Goal: Task Accomplishment & Management: Use online tool/utility

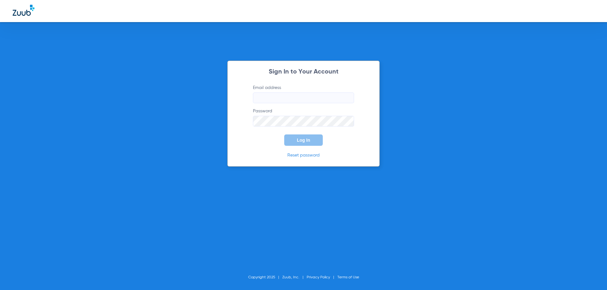
type input "[EMAIL_ADDRESS][DOMAIN_NAME]"
click at [304, 143] on button "Log In" at bounding box center [303, 140] width 39 height 11
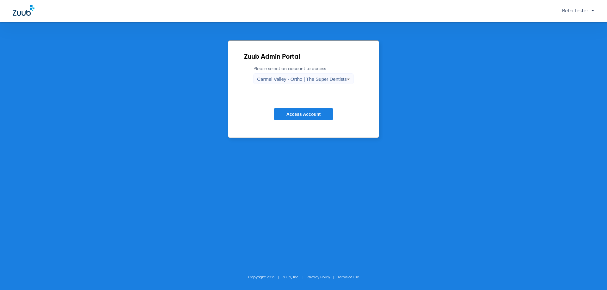
click at [294, 77] on span "Carmel Valley - Ortho | The Super Dentists" at bounding box center [301, 78] width 89 height 5
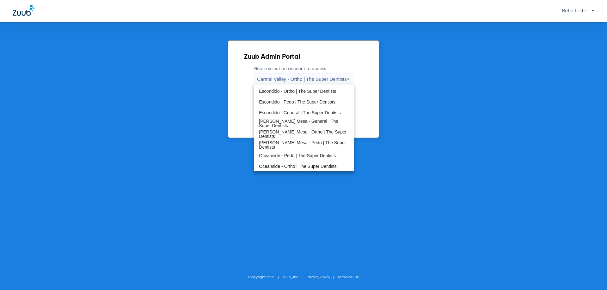
scroll to position [74, 0]
click at [292, 144] on span "[PERSON_NAME] Mesa - Pedo | The Super Dentists" at bounding box center [303, 144] width 89 height 9
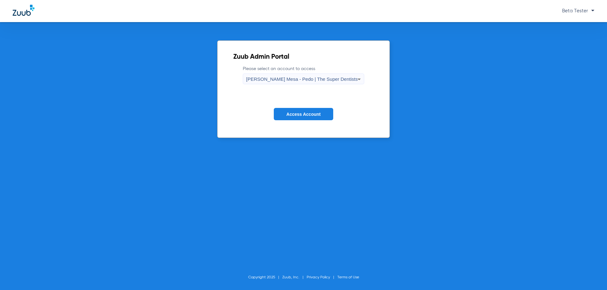
click at [306, 113] on span "Access Account" at bounding box center [303, 114] width 34 height 5
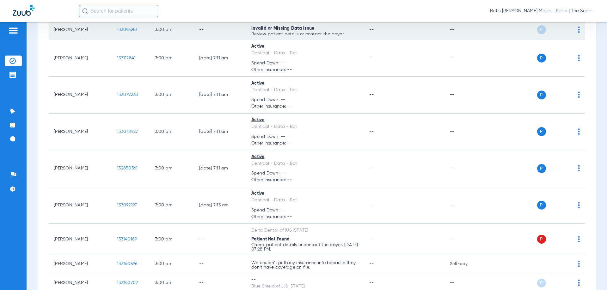
scroll to position [4533, 0]
